Goal: Task Accomplishment & Management: Use online tool/utility

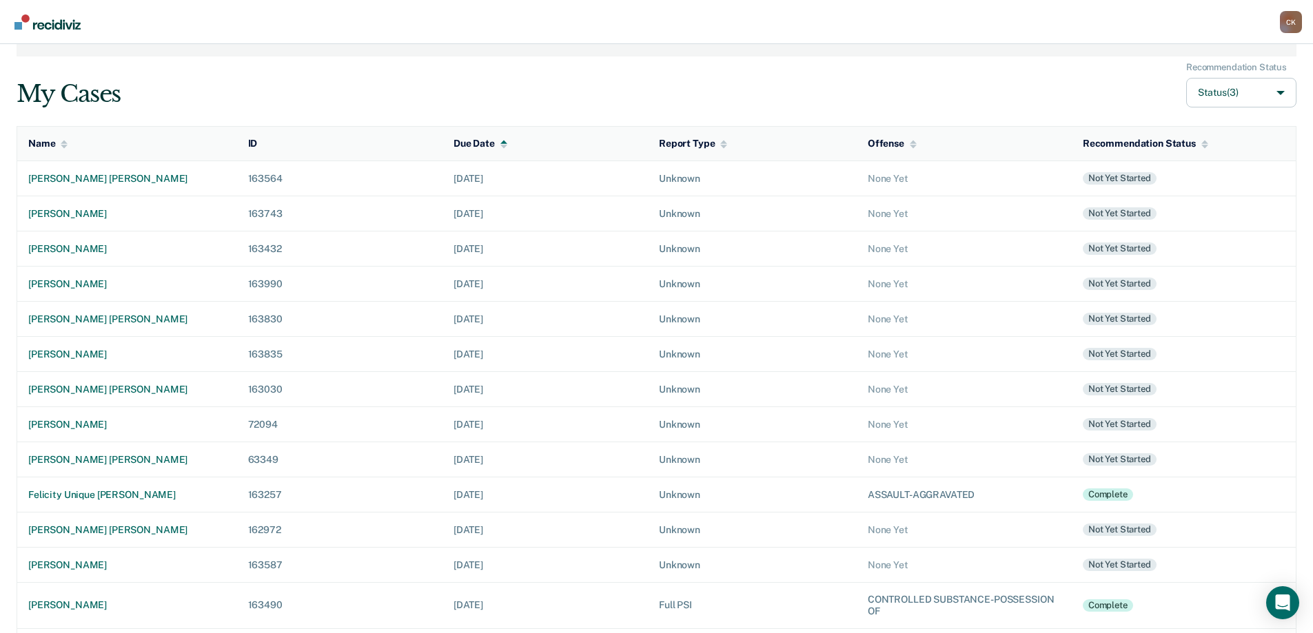
scroll to position [167, 0]
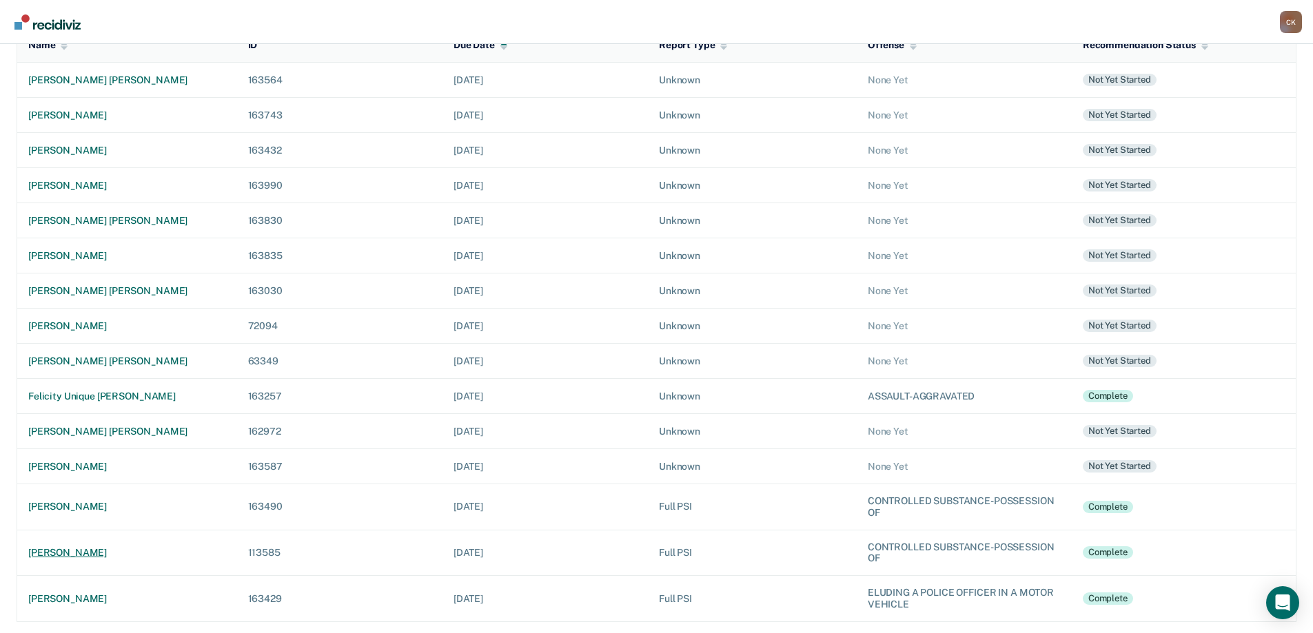
click at [75, 548] on div "[PERSON_NAME]" at bounding box center [127, 553] width 198 height 12
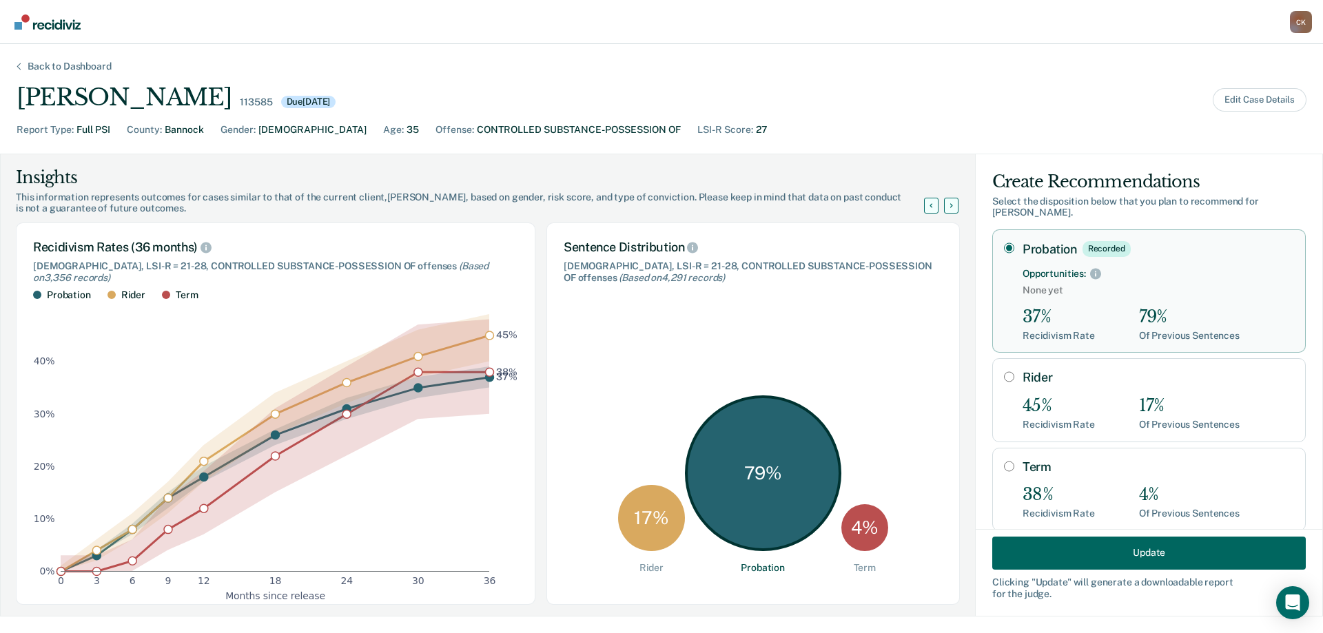
click at [1004, 461] on input "Term" at bounding box center [1009, 466] width 10 height 11
radio input "true"
radio input "false"
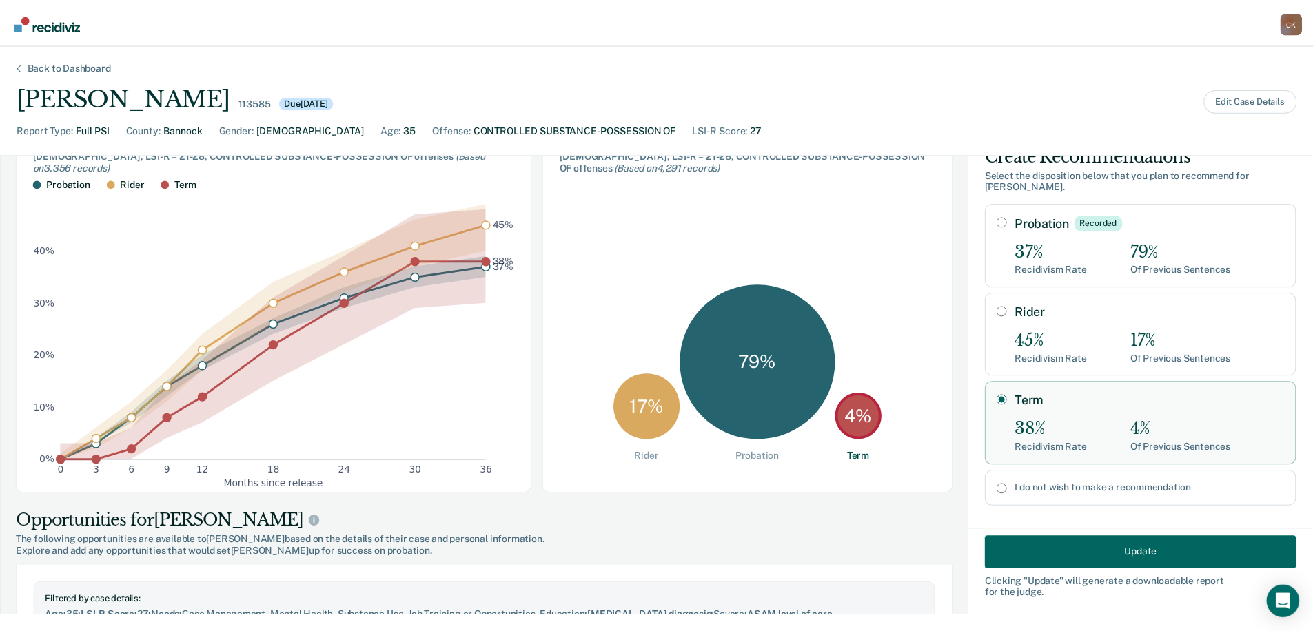
scroll to position [138, 0]
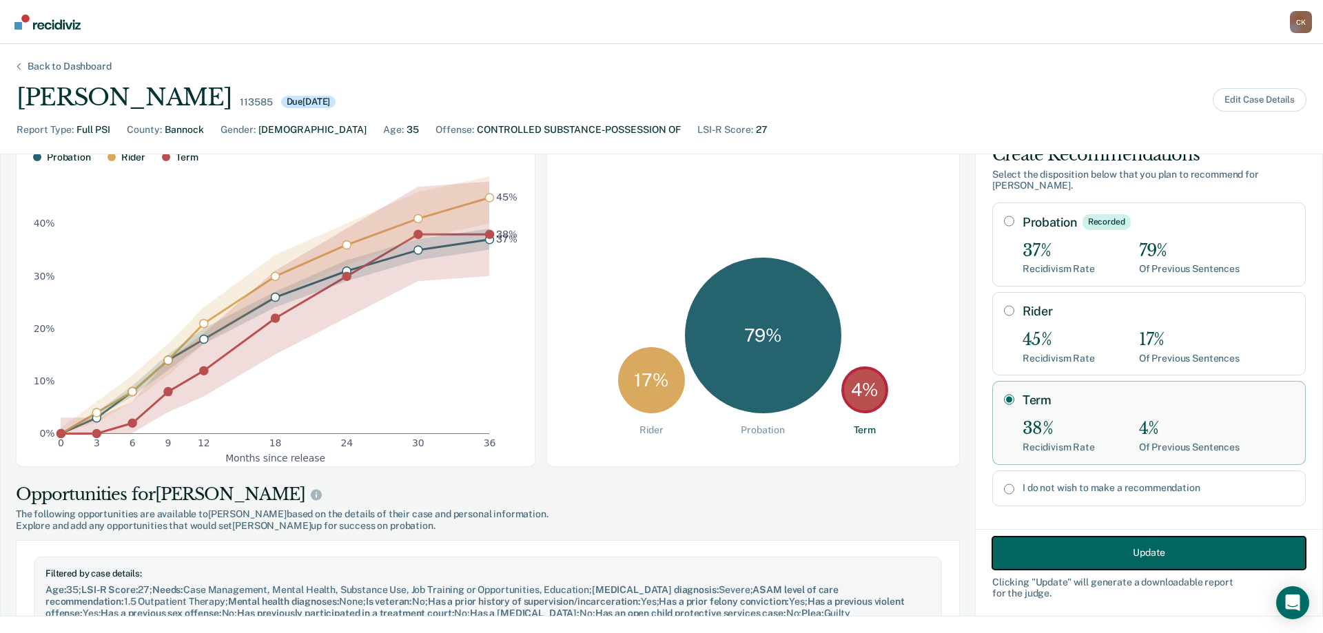
click at [1147, 552] on button "Update" at bounding box center [1149, 552] width 314 height 33
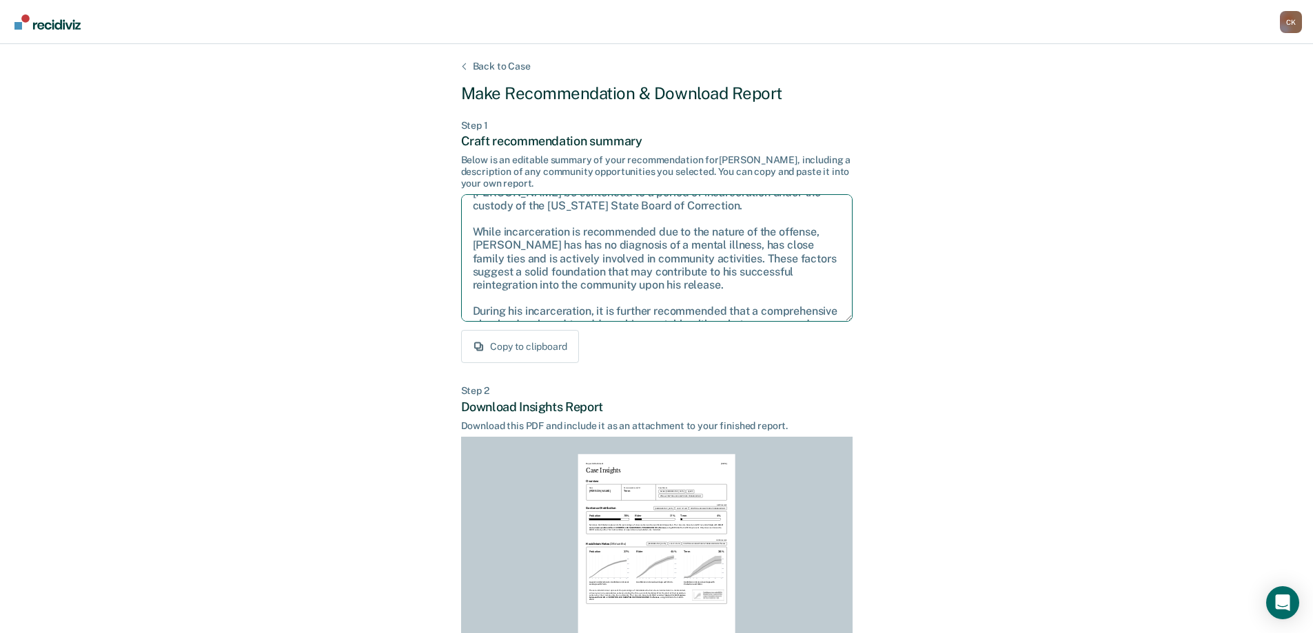
scroll to position [0, 0]
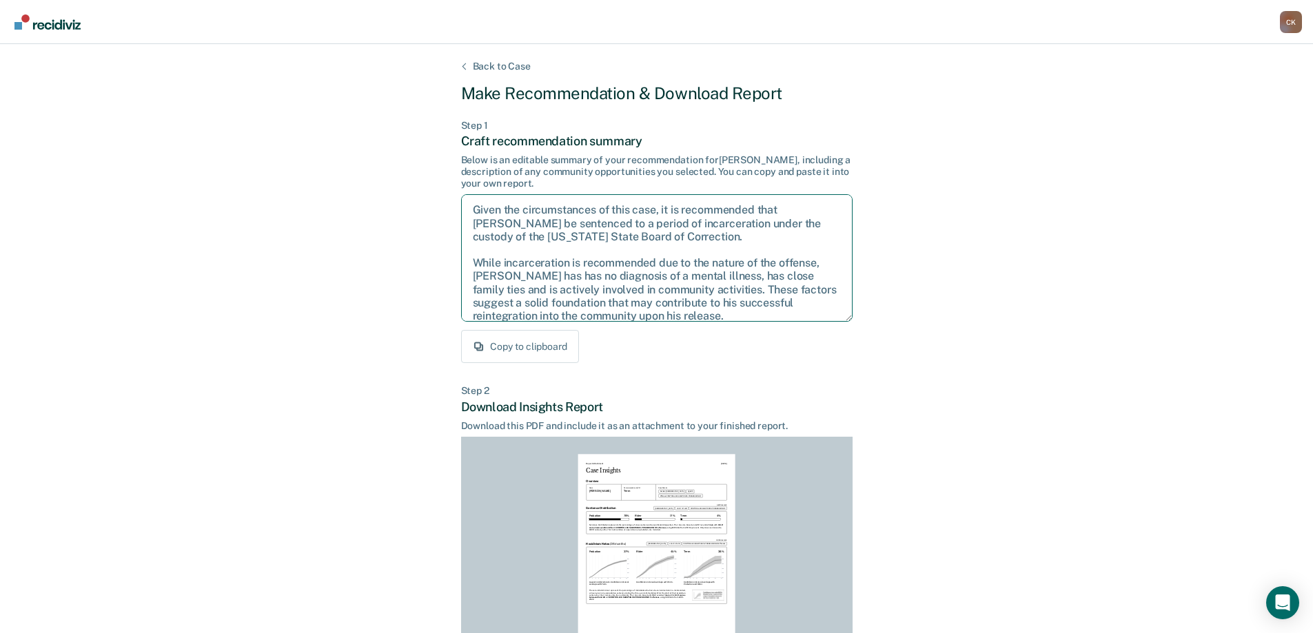
drag, startPoint x: 669, startPoint y: 305, endPoint x: 340, endPoint y: 158, distance: 360.2
click at [340, 158] on div "Back to Case Make Recommendation & Download Report Step 1 Craft recommendation …" at bounding box center [656, 414] width 1313 height 741
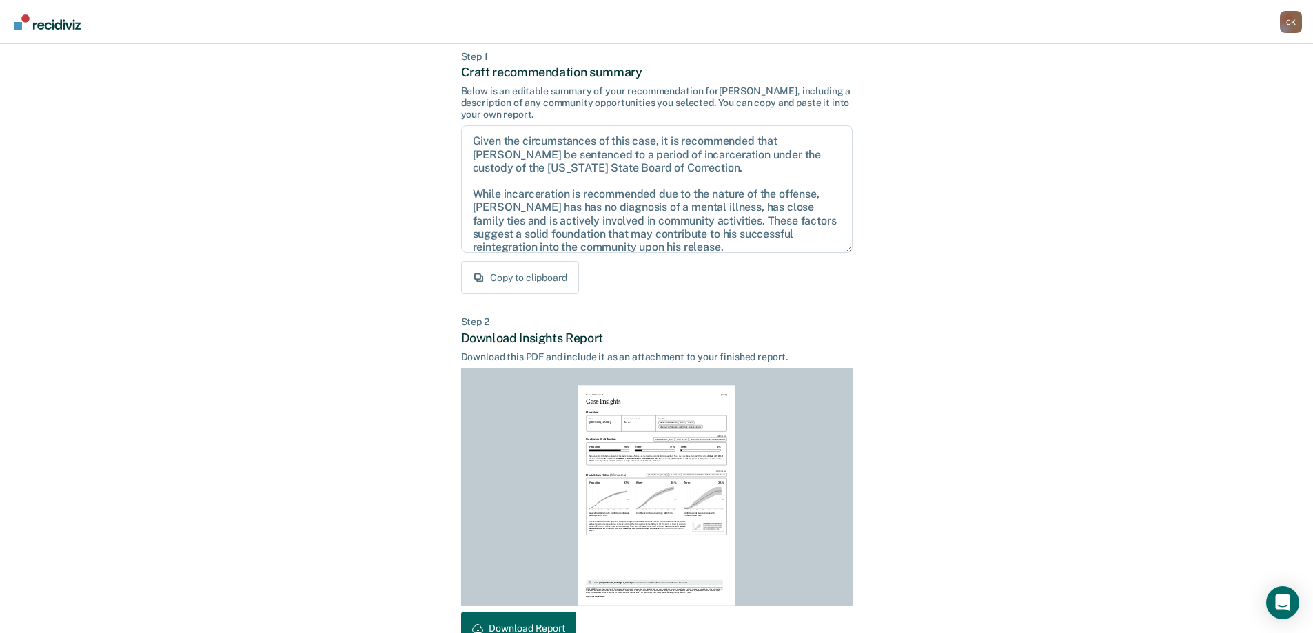
scroll to position [152, 0]
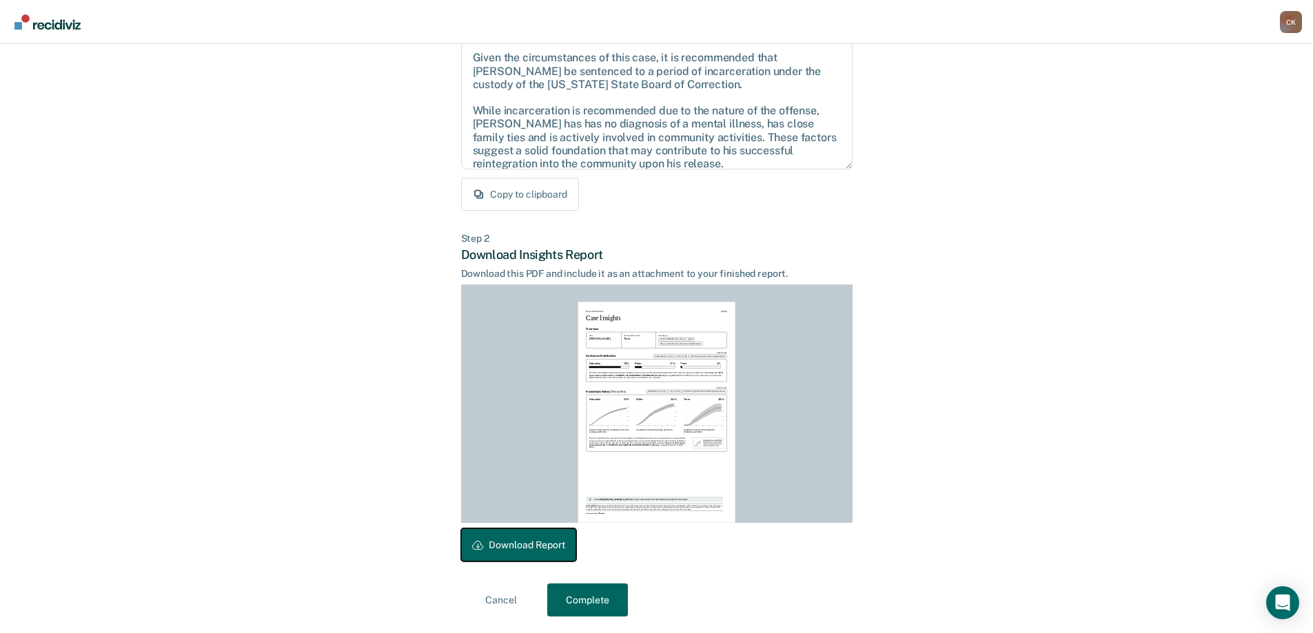
click at [511, 546] on button "Download Report" at bounding box center [518, 544] width 115 height 33
click at [601, 607] on button "Complete" at bounding box center [587, 600] width 81 height 33
